Goal: Task Accomplishment & Management: Complete application form

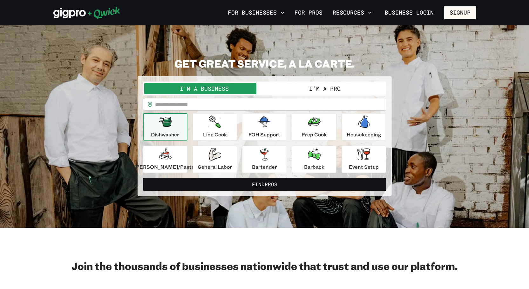
click at [226, 107] on input "text" at bounding box center [270, 104] width 231 height 13
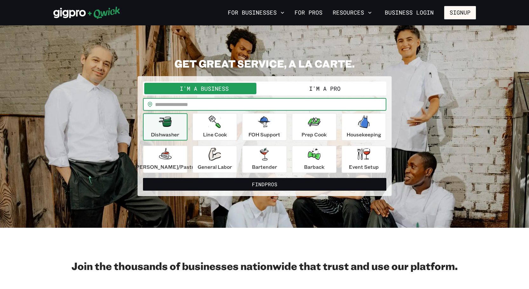
click at [351, 88] on button "I'm a Pro" at bounding box center [324, 88] width 120 height 11
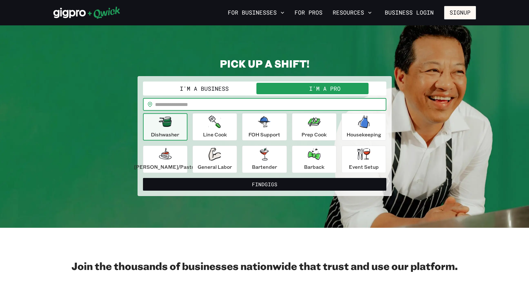
click at [247, 105] on input "text" at bounding box center [270, 104] width 231 height 13
type input "*****"
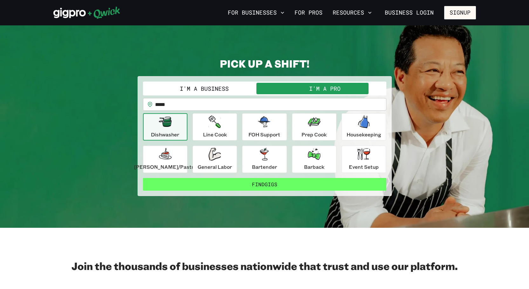
click at [299, 185] on button "Find Gigs" at bounding box center [264, 184] width 243 height 13
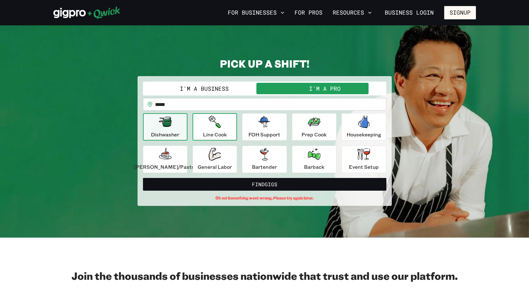
click at [212, 123] on icon "button" at bounding box center [215, 122] width 12 height 13
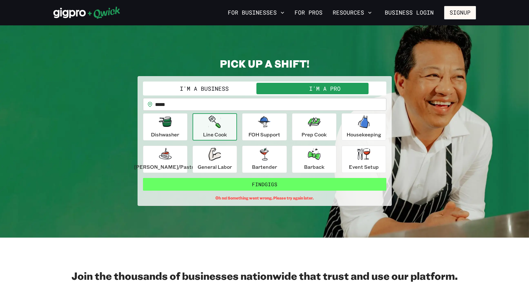
click at [259, 188] on button "Find Gigs" at bounding box center [264, 184] width 243 height 13
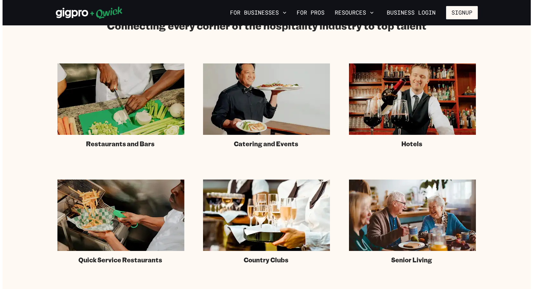
scroll to position [222, 0]
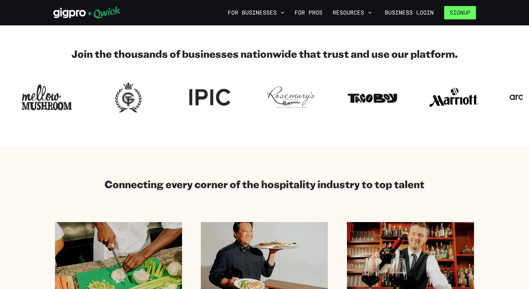
click at [454, 12] on button "Signup" at bounding box center [460, 12] width 32 height 13
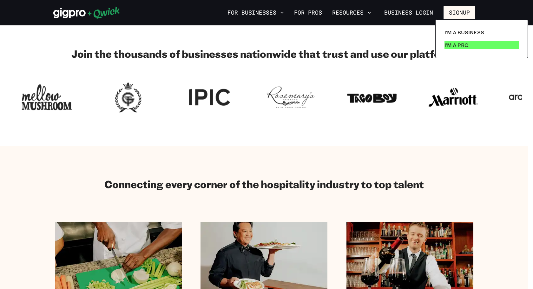
click at [472, 46] on link "I'm a Pro" at bounding box center [481, 45] width 79 height 13
